Goal: Task Accomplishment & Management: Manage account settings

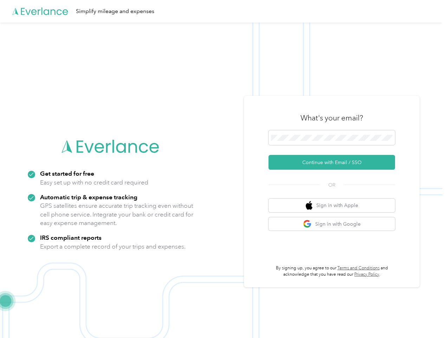
click at [223, 169] on img at bounding box center [221, 192] width 443 height 338
click at [223, 11] on div "Simplify mileage and expenses" at bounding box center [221, 11] width 443 height 23
click at [335, 162] on button "Continue with Email / SSO" at bounding box center [332, 162] width 127 height 15
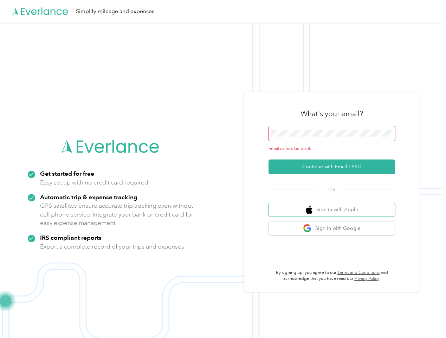
click at [335, 205] on button "Sign in with Apple" at bounding box center [332, 210] width 127 height 14
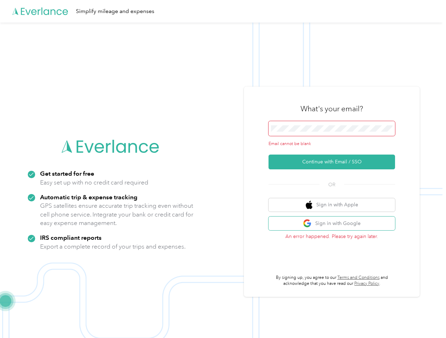
click at [335, 224] on button "Sign in with Google" at bounding box center [332, 223] width 127 height 14
